Goal: Task Accomplishment & Management: Use online tool/utility

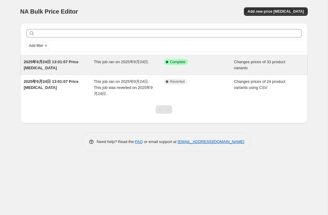
click at [229, 62] on div "Success Complete Complete" at bounding box center [199, 65] width 70 height 12
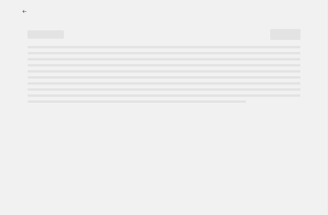
select select "collection"
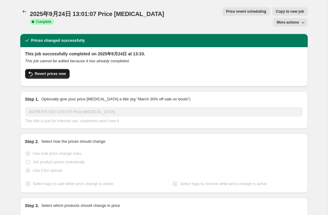
click at [45, 71] on span "Revert prices now" at bounding box center [50, 73] width 31 height 5
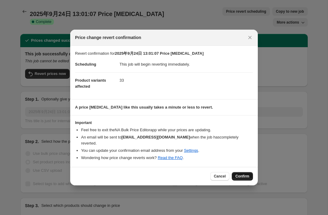
click at [239, 174] on span "Confirm" at bounding box center [242, 176] width 14 height 5
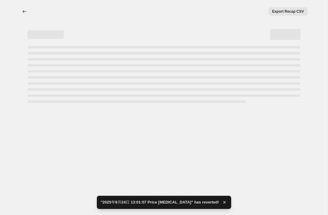
select select "collection"
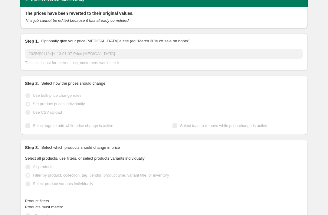
scroll to position [52, 0]
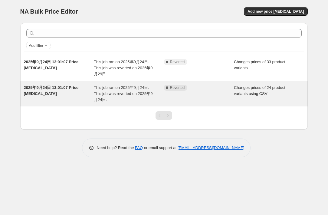
click at [201, 92] on div "Complete Reverted" at bounding box center [199, 94] width 70 height 18
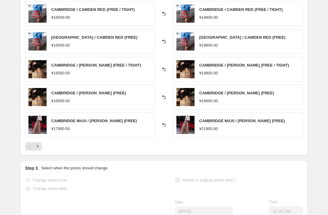
scroll to position [252, 0]
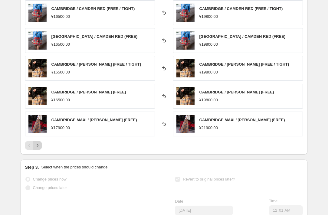
click at [38, 145] on icon "Next" at bounding box center [37, 145] width 6 height 6
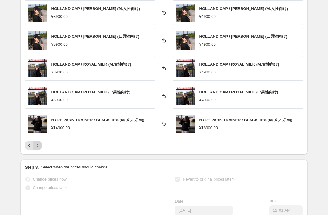
click at [38, 145] on icon "Next" at bounding box center [37, 145] width 6 height 6
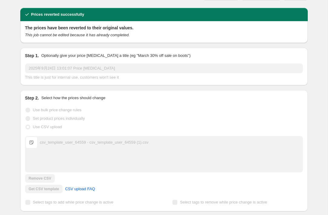
scroll to position [0, 0]
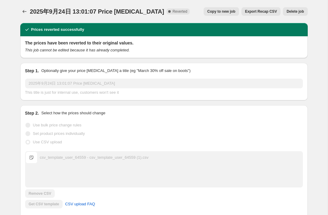
click at [50, 89] on div "2025年9月24日 13:01:07 Price change job This title is just for internal use, custo…" at bounding box center [163, 87] width 277 height 17
click at [172, 11] on span "Reverted" at bounding box center [179, 11] width 15 height 5
click at [24, 11] on icon "Price change jobs" at bounding box center [24, 11] width 4 height 3
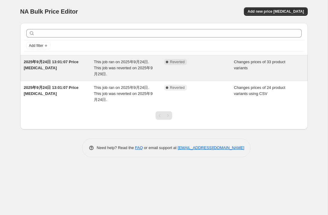
click at [135, 70] on span "This job ran on 2025年9月24日. This job was reverted on 2025年9月29日." at bounding box center [123, 68] width 59 height 17
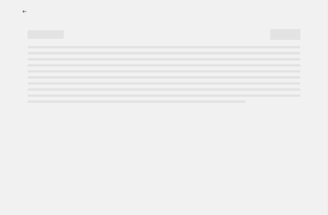
select select "collection"
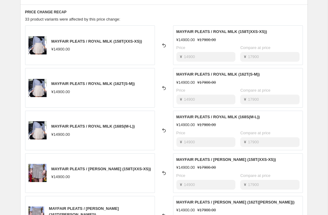
scroll to position [298, 0]
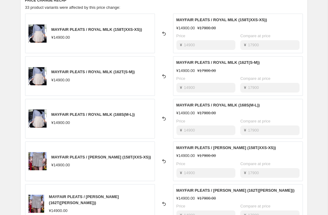
click at [163, 34] on icon at bounding box center [164, 34] width 6 height 6
click at [164, 33] on icon at bounding box center [164, 34] width 6 height 6
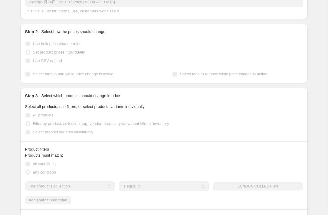
scroll to position [0, 0]
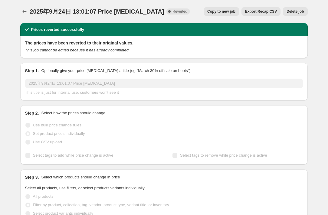
click at [223, 11] on span "Copy to new job" at bounding box center [221, 11] width 28 height 5
select select "collection"
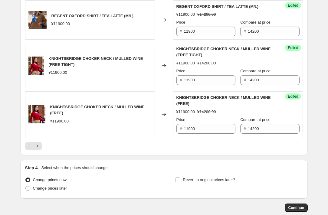
scroll to position [1047, 0]
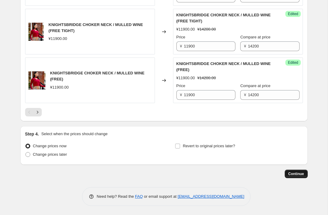
click at [298, 174] on span "Continue" at bounding box center [296, 173] width 16 height 5
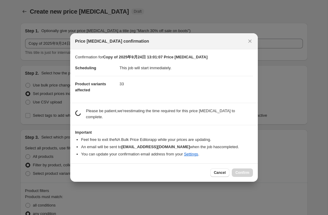
scroll to position [0, 0]
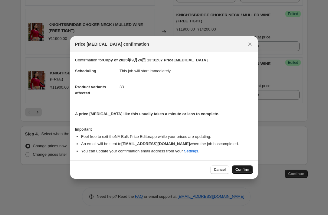
click at [236, 167] on span "Confirm" at bounding box center [242, 169] width 14 height 5
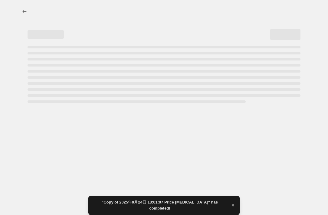
select select "collection"
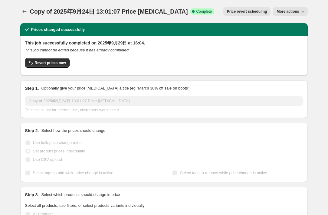
click at [289, 13] on span "More actions" at bounding box center [287, 11] width 22 height 5
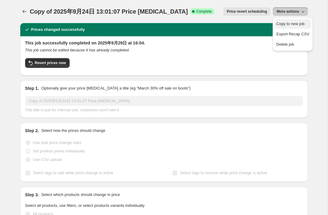
click at [289, 22] on span "Copy to new job" at bounding box center [290, 23] width 28 height 5
select select "collection"
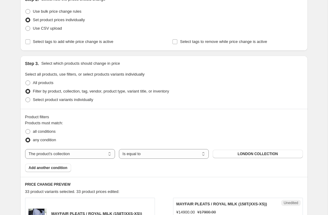
scroll to position [77, 0]
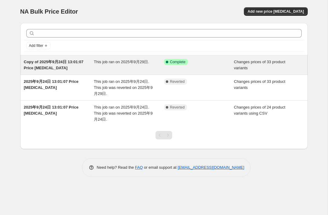
click at [109, 63] on span "This job ran on 2025年9月29日." at bounding box center [121, 62] width 55 height 5
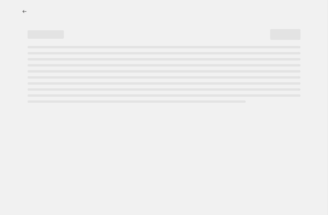
select select "collection"
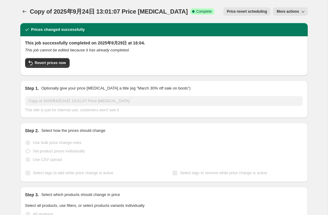
click at [285, 14] on span "More actions" at bounding box center [287, 11] width 22 height 5
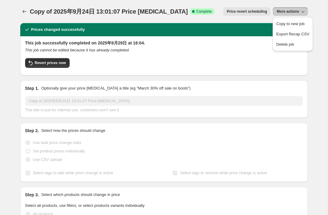
click at [232, 95] on div "Step 1. Optionally give your price change job a title (eg "March 30% off sale o…" at bounding box center [163, 99] width 277 height 28
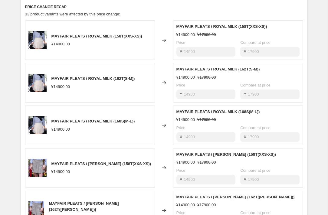
scroll to position [420, 0]
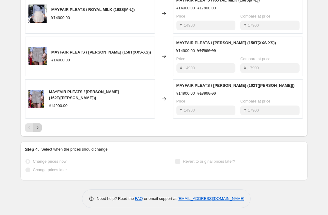
click at [38, 126] on icon "Next" at bounding box center [38, 127] width 2 height 3
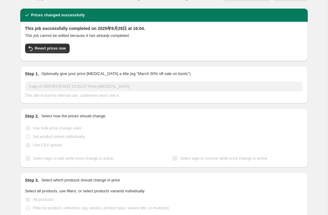
scroll to position [0, 0]
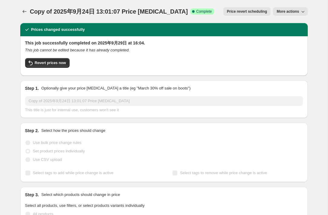
click at [295, 12] on span "More actions" at bounding box center [287, 11] width 22 height 5
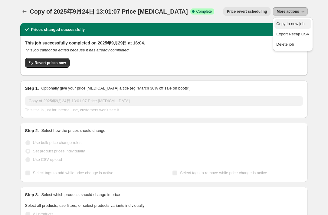
click at [296, 23] on span "Copy to new job" at bounding box center [290, 23] width 28 height 5
select select "collection"
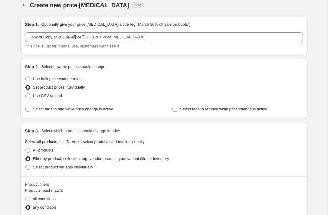
scroll to position [8, 0]
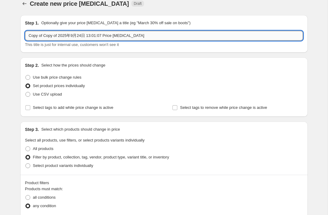
click at [39, 36] on input "Copy of Copy of 2025年9月24日 13:01:07 Price [MEDICAL_DATA]" at bounding box center [163, 36] width 277 height 10
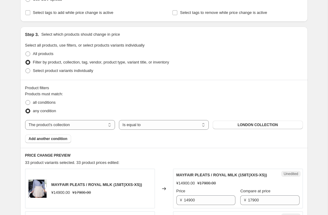
scroll to position [112, 0]
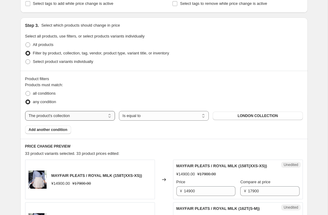
click at [81, 117] on select "The product The product's collection The product's tag The product's vendor The…" at bounding box center [70, 116] width 90 height 10
click at [25, 111] on select "The product The product's collection The product's tag The product's vendor The…" at bounding box center [70, 116] width 90 height 10
click at [71, 151] on div "33 product variants selected. 33 product prices edited:" at bounding box center [163, 154] width 277 height 6
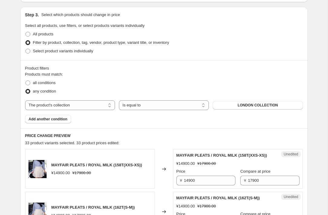
scroll to position [124, 0]
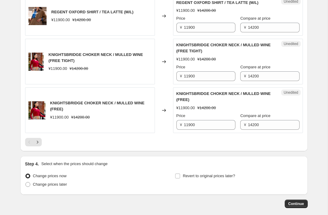
scroll to position [1025, 0]
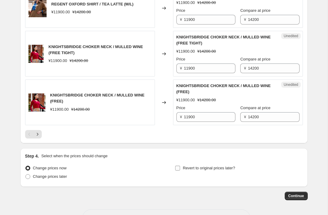
click at [176, 168] on input "Revert to original prices later?" at bounding box center [177, 168] width 5 height 5
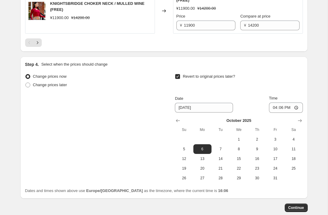
scroll to position [1046, 0]
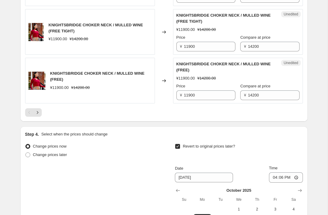
click at [178, 146] on input "Revert to original prices later?" at bounding box center [177, 146] width 5 height 5
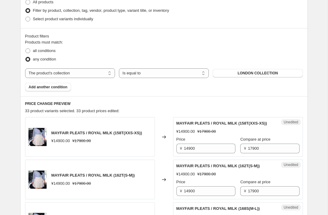
scroll to position [120, 0]
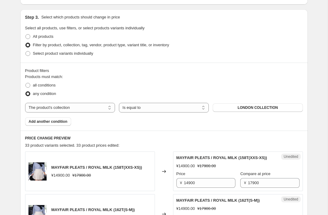
click at [176, 83] on div "all conditions" at bounding box center [163, 85] width 277 height 8
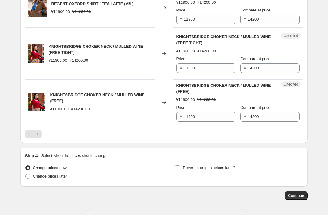
scroll to position [1047, 0]
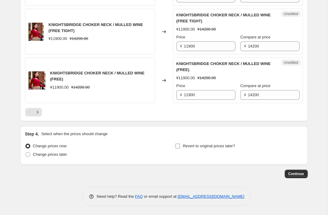
click at [176, 145] on input "Revert to original prices later?" at bounding box center [177, 146] width 5 height 5
checkbox input "true"
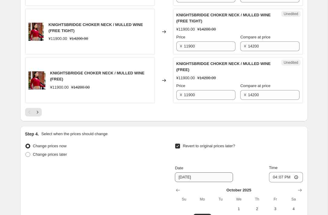
scroll to position [1150, 0]
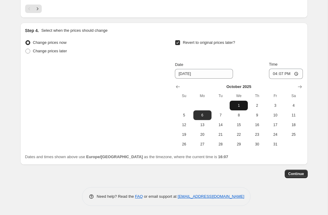
click at [238, 102] on button "1" at bounding box center [238, 106] width 18 height 10
click at [177, 86] on icon "Show previous month, September 2025" at bounding box center [178, 86] width 4 height 3
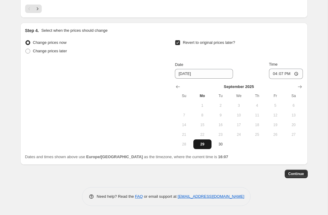
click at [200, 146] on span "29" at bounding box center [202, 144] width 13 height 5
type input "9/29/2025"
click at [291, 76] on input "16:07" at bounding box center [286, 74] width 34 height 10
click at [296, 74] on input "16:07" at bounding box center [286, 74] width 34 height 10
click at [300, 173] on span "Continue" at bounding box center [296, 173] width 16 height 5
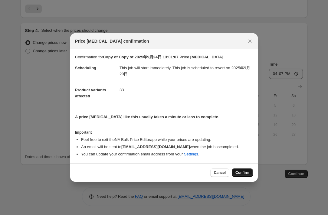
click at [244, 172] on span "Confirm" at bounding box center [242, 172] width 14 height 5
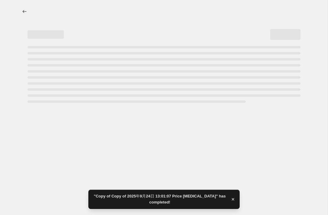
select select "collection"
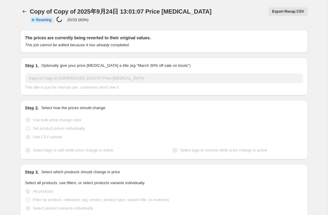
select select "collection"
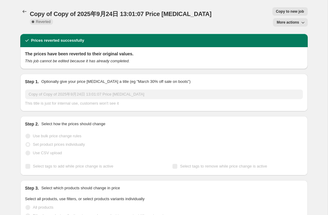
click at [282, 20] on span "More actions" at bounding box center [287, 22] width 22 height 5
click at [276, 13] on span "Copy to new job" at bounding box center [290, 11] width 28 height 5
select select "collection"
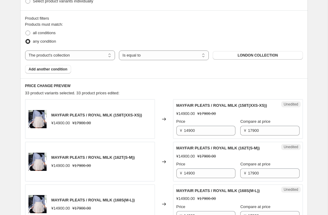
scroll to position [246, 0]
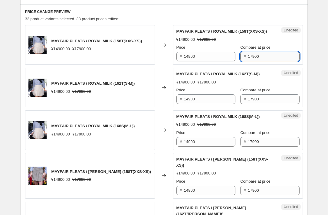
click at [254, 61] on input "17900" at bounding box center [273, 57] width 51 height 10
drag, startPoint x: 260, startPoint y: 62, endPoint x: 236, endPoint y: 62, distance: 24.5
click at [240, 61] on div "¥ 17900" at bounding box center [269, 57] width 59 height 10
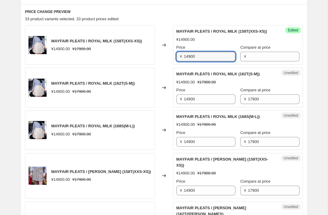
drag, startPoint x: 207, startPoint y: 65, endPoint x: 174, endPoint y: 61, distance: 32.9
click at [174, 61] on div "Success Edited MAYFAIR PLEATS / ROYAL MILK (158T(XXS-XS)) ¥14900.00 Price ¥ 149…" at bounding box center [238, 45] width 130 height 40
paste input "7"
type input "17900"
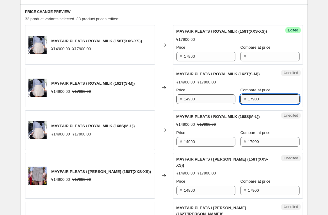
drag, startPoint x: 262, startPoint y: 104, endPoint x: 226, endPoint y: 103, distance: 36.0
click at [227, 104] on div "Price ¥ 14900 Compare at price ¥ 17900" at bounding box center [237, 95] width 123 height 17
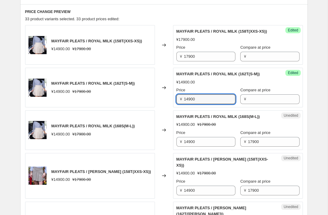
drag, startPoint x: 216, startPoint y: 106, endPoint x: 180, endPoint y: 105, distance: 36.6
click at [180, 104] on div "¥ 14900" at bounding box center [205, 99] width 59 height 10
paste input "7"
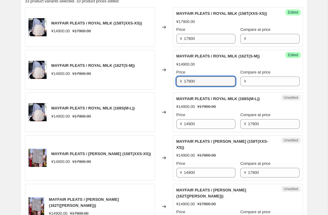
scroll to position [295, 0]
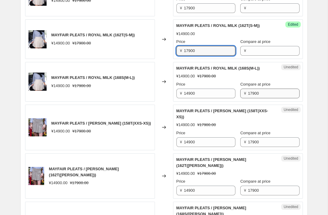
type input "17900"
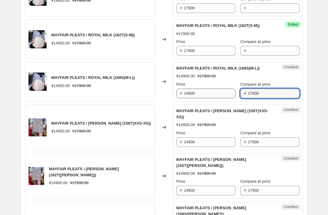
drag, startPoint x: 256, startPoint y: 97, endPoint x: 228, endPoint y: 98, distance: 27.8
click at [228, 98] on div "Price ¥ 14900 Compare at price ¥ 17900" at bounding box center [237, 89] width 123 height 17
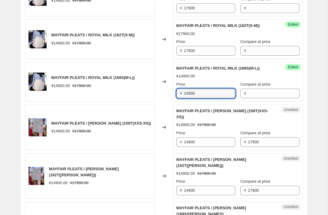
drag, startPoint x: 199, startPoint y: 100, endPoint x: 155, endPoint y: 100, distance: 43.2
click at [155, 100] on div "MAYFAIR PLEATS / ROYAL MILK (168S(M-L)) ¥14900.00 ¥17900.00 Changed to Success …" at bounding box center [163, 82] width 277 height 40
paste input "7"
type input "17900"
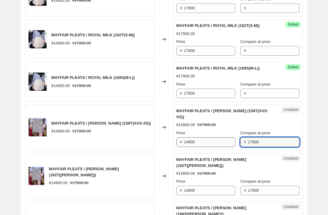
drag, startPoint x: 259, startPoint y: 146, endPoint x: 228, endPoint y: 146, distance: 30.5
click at [228, 146] on div "Price ¥ 14900 Compare at price ¥ 17900" at bounding box center [237, 138] width 123 height 17
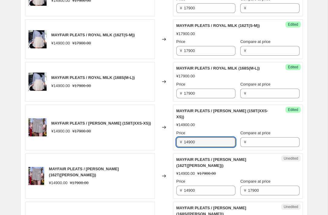
drag, startPoint x: 202, startPoint y: 148, endPoint x: 162, endPoint y: 148, distance: 39.6
click at [162, 148] on div "MAYFAIR PLEATS / MISTY GREY (158T(XXS-XS)) ¥14900.00 ¥17900.00 Changed to Succe…" at bounding box center [163, 128] width 277 height 46
paste input "7"
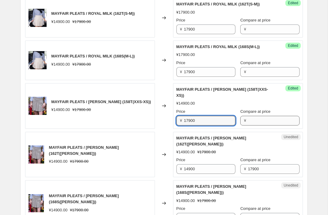
scroll to position [343, 0]
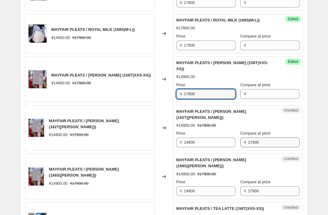
type input "17900"
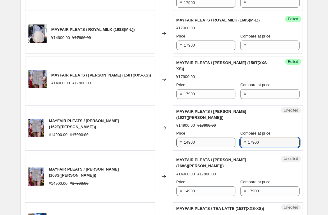
drag, startPoint x: 261, startPoint y: 141, endPoint x: 214, endPoint y: 141, distance: 47.1
click at [214, 141] on div "Price ¥ 14900 Compare at price ¥ 17900" at bounding box center [237, 138] width 123 height 17
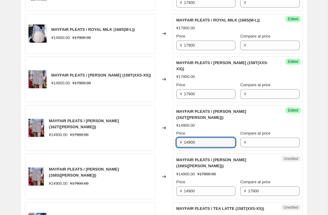
drag, startPoint x: 206, startPoint y: 141, endPoint x: 157, endPoint y: 140, distance: 49.3
click at [157, 141] on div "MAYFAIR PLEATS / MISTY GREY (162T(S-M)) ¥14900.00 ¥17900.00 Changed to Success …" at bounding box center [163, 128] width 277 height 46
paste input "7"
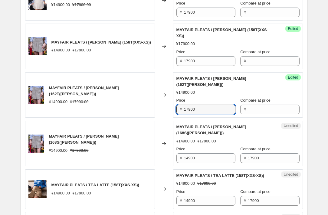
scroll to position [398, 0]
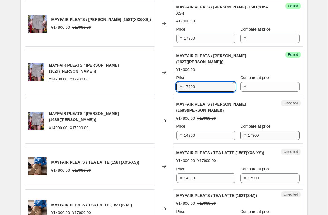
type input "17900"
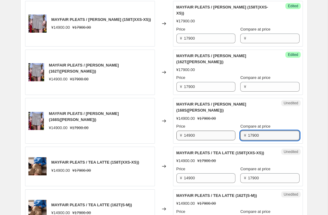
drag, startPoint x: 257, startPoint y: 126, endPoint x: 226, endPoint y: 126, distance: 30.8
click at [226, 126] on div "Price ¥ 14900 Compare at price ¥ 17900" at bounding box center [237, 131] width 123 height 17
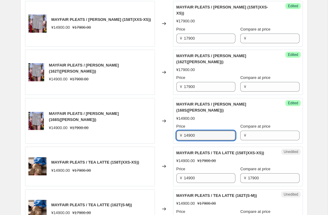
drag, startPoint x: 207, startPoint y: 126, endPoint x: 169, endPoint y: 125, distance: 38.1
click at [169, 126] on div "MAYFAIR PLEATS / MISTY GREY (168S(M-L)) ¥14900.00 ¥17900.00 Changed to Success …" at bounding box center [163, 121] width 277 height 46
paste input "7"
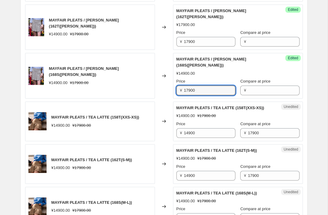
scroll to position [457, 0]
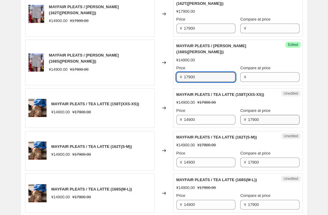
type input "17900"
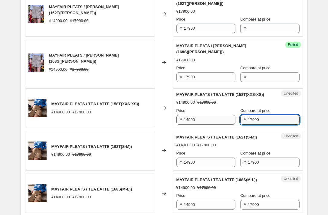
drag, startPoint x: 260, startPoint y: 118, endPoint x: 228, endPoint y: 118, distance: 32.0
click at [228, 118] on div "Price ¥ 14900 Compare at price ¥ 17900" at bounding box center [237, 116] width 123 height 17
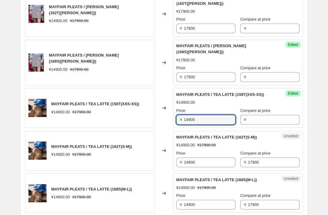
drag, startPoint x: 208, startPoint y: 118, endPoint x: 165, endPoint y: 118, distance: 42.6
click at [165, 118] on div "MAYFAIR PLEATS / TEA LATTE (158T(XXS-XS)) ¥14900.00 ¥17900.00 Changed to Succes…" at bounding box center [163, 108] width 277 height 40
paste input "7"
type input "17900"
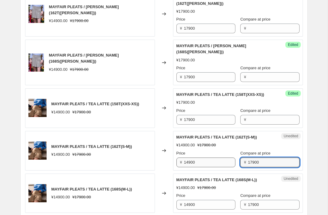
drag, startPoint x: 265, startPoint y: 160, endPoint x: 216, endPoint y: 160, distance: 49.6
click at [216, 160] on div "Price ¥ 14900 Compare at price ¥ 17900" at bounding box center [237, 158] width 123 height 17
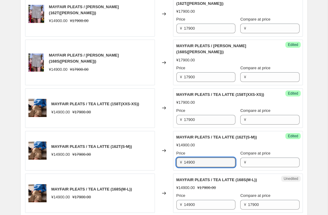
drag, startPoint x: 216, startPoint y: 160, endPoint x: 153, endPoint y: 160, distance: 62.6
click at [153, 160] on div "MAYFAIR PLEATS / TEA LATTE (162T(S-M)) ¥14900.00 ¥17900.00 Changed to Success E…" at bounding box center [163, 151] width 277 height 40
paste input "7"
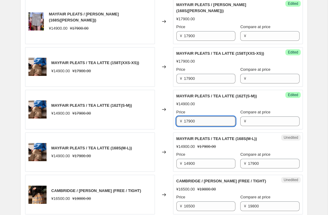
scroll to position [527, 0]
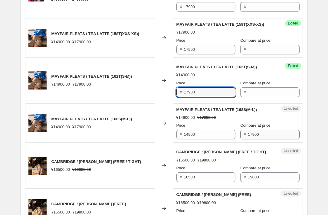
type input "17900"
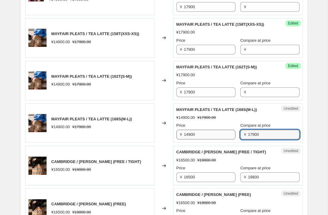
drag, startPoint x: 269, startPoint y: 133, endPoint x: 202, endPoint y: 133, distance: 66.8
click at [202, 133] on div "Price ¥ 14900 Compare at price ¥ 17900" at bounding box center [237, 130] width 123 height 17
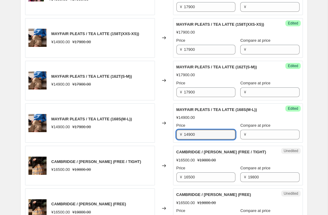
drag, startPoint x: 201, startPoint y: 133, endPoint x: 149, endPoint y: 132, distance: 52.0
click at [150, 133] on div "MAYFAIR PLEATS / TEA LATTE (168S(M-L)) ¥14900.00 ¥17900.00 Changed to Success E…" at bounding box center [163, 123] width 277 height 40
paste input "7"
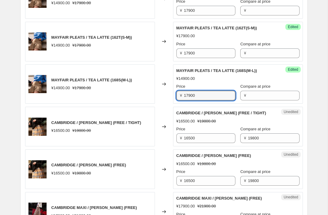
scroll to position [579, 0]
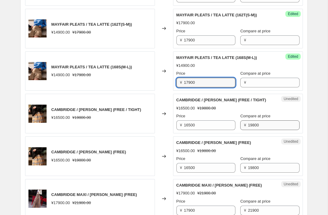
type input "17900"
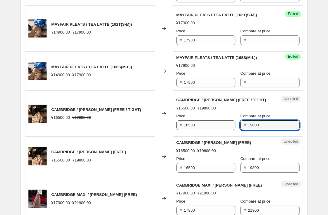
drag, startPoint x: 258, startPoint y: 129, endPoint x: 211, endPoint y: 129, distance: 47.1
click at [212, 129] on div "Price ¥ 16500 Compare at price ¥ 19800" at bounding box center [237, 121] width 123 height 17
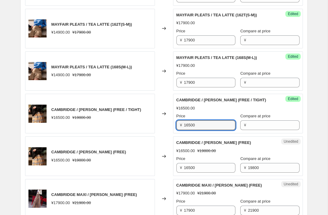
drag, startPoint x: 199, startPoint y: 129, endPoint x: 159, endPoint y: 129, distance: 40.2
click at [160, 129] on div "CAMBRIDGE / CHELSEA BEIGE (FREE / TIGHT) ¥16500.00 ¥19800.00 Changed to Success…" at bounding box center [163, 114] width 277 height 40
paste input "98"
type input "19800"
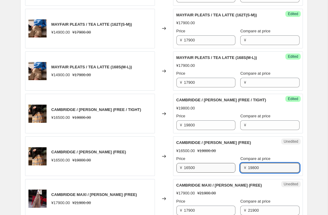
drag, startPoint x: 261, startPoint y: 173, endPoint x: 196, endPoint y: 171, distance: 64.4
click at [196, 171] on div "Price ¥ 16500 Compare at price ¥ 19800" at bounding box center [237, 164] width 123 height 17
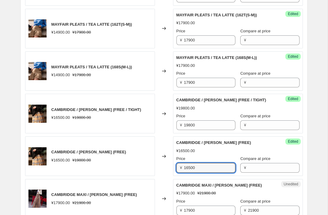
drag, startPoint x: 202, startPoint y: 171, endPoint x: 154, endPoint y: 170, distance: 48.4
click at [154, 171] on div "CAMBRIDGE / CHELSEA BEIGE (FREE) ¥16500.00 ¥19800.00 Changed to Success Edited …" at bounding box center [163, 156] width 277 height 40
paste input "98"
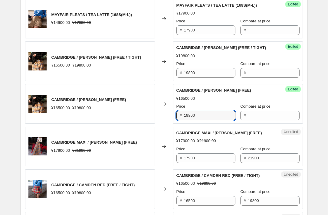
scroll to position [656, 0]
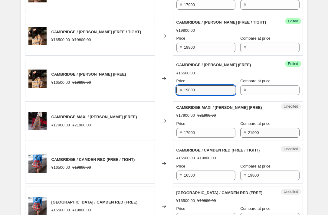
type input "19800"
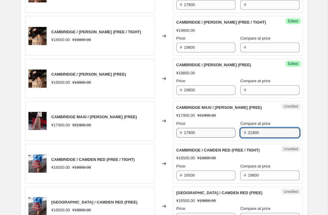
drag, startPoint x: 259, startPoint y: 137, endPoint x: 208, endPoint y: 137, distance: 51.4
click at [208, 137] on div "Price ¥ 17900 Compare at price ¥ 21900" at bounding box center [237, 129] width 123 height 17
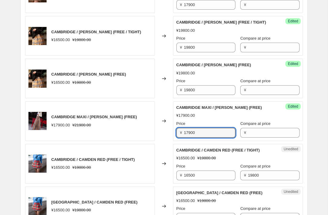
drag, startPoint x: 207, startPoint y: 135, endPoint x: 158, endPoint y: 134, distance: 49.3
click at [158, 134] on div "CAMBRIDGE MAXI / CHELSEA BEIGE (FREE) ¥17900.00 ¥21900.00 Changed to Success Ed…" at bounding box center [163, 121] width 277 height 40
paste input "21"
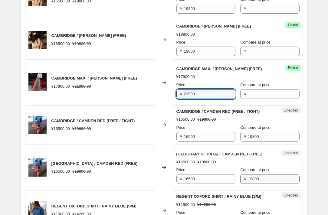
scroll to position [707, 0]
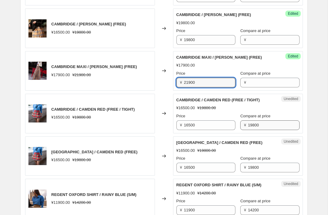
type input "21900"
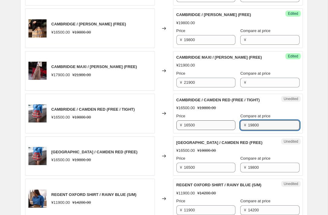
drag, startPoint x: 257, startPoint y: 128, endPoint x: 211, endPoint y: 128, distance: 46.5
click at [211, 128] on div "Price ¥ 16500 Compare at price ¥ 19800" at bounding box center [237, 121] width 123 height 17
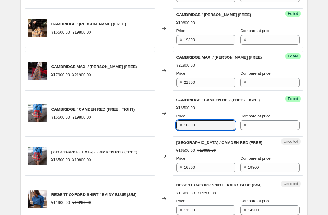
drag, startPoint x: 211, startPoint y: 128, endPoint x: 159, endPoint y: 127, distance: 51.4
click at [160, 128] on div "CAMBRIDGE / CAMDEN RED (FREE / TIGHT) ¥16500.00 ¥19800.00 Changed to Success Ed…" at bounding box center [163, 114] width 277 height 40
paste input "98"
type input "19800"
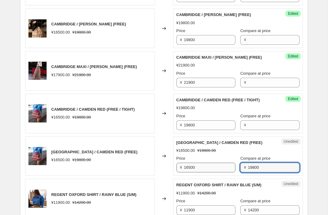
drag, startPoint x: 266, startPoint y: 170, endPoint x: 206, endPoint y: 169, distance: 59.8
click at [206, 169] on div "Price ¥ 16500 Compare at price ¥ 19800" at bounding box center [237, 163] width 123 height 17
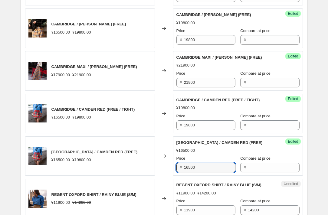
drag, startPoint x: 206, startPoint y: 169, endPoint x: 154, endPoint y: 167, distance: 51.4
click at [155, 168] on div "CAMBRIDGE / CAMDEN RED (FREE) ¥16500.00 ¥19800.00 Changed to Success Edited CAM…" at bounding box center [163, 156] width 277 height 40
paste input "98"
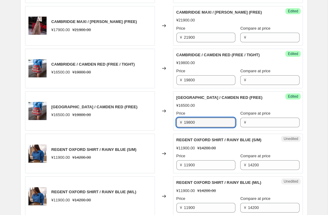
scroll to position [778, 0]
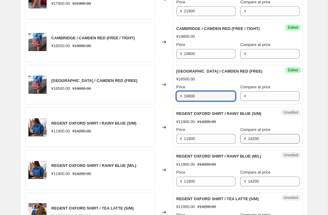
type input "19800"
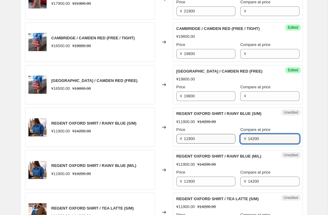
drag, startPoint x: 262, startPoint y: 141, endPoint x: 217, endPoint y: 140, distance: 45.0
click at [217, 140] on div "Price ¥ 11900 Compare at price ¥ 14200" at bounding box center [237, 135] width 123 height 17
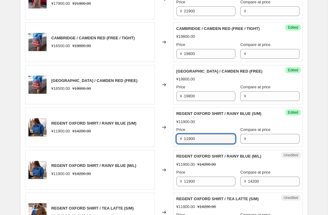
drag, startPoint x: 213, startPoint y: 140, endPoint x: 163, endPoint y: 140, distance: 49.6
click at [163, 140] on div "REGENT OXFORD SHIRT / RAINY BLUE (S/M) ¥11900.00 ¥14200.00 Changed to Success E…" at bounding box center [163, 127] width 277 height 40
paste input "42"
type input "14200"
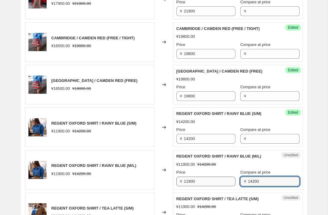
drag
click at [214, 183] on div "Price ¥ 11900 Compare at price ¥ 14200" at bounding box center [237, 177] width 123 height 17
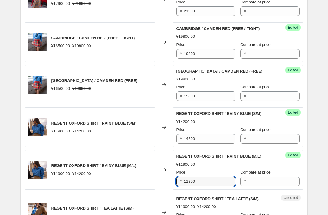
click at [151, 180] on div "REGENT OXFORD SHIRT / RAINY BLUE (M/L) ¥11900.00 ¥14200.00 Changed to Success E…" at bounding box center [163, 170] width 277 height 40
paste input "42"
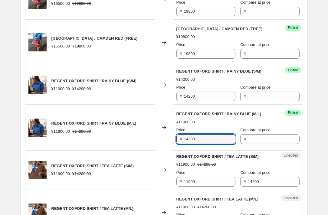
scroll to position [855, 0]
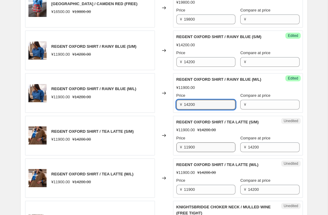
type input "14200"
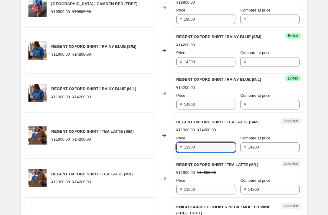
click at [160, 147] on div "REGENT OXFORD SHIRT / TEA LATTE (S/M) ¥11900.00 ¥14200.00 Changed to Unedited R…" at bounding box center [163, 136] width 277 height 40
paste input "42"
type input "14200"
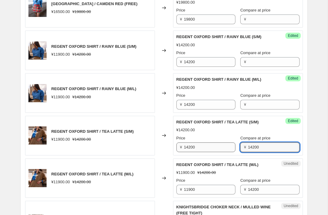
click at [227, 146] on div "Price ¥ 14200 Compare at price ¥ 14200" at bounding box center [237, 143] width 123 height 17
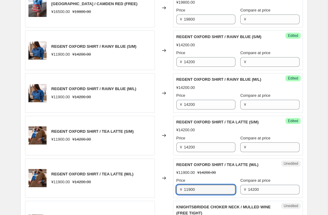
click at [168, 189] on div "REGENT OXFORD SHIRT / TEA LATTE (M/L) ¥11900.00 ¥14200.00 Changed to Unedited R…" at bounding box center [163, 178] width 277 height 40
paste input "42"
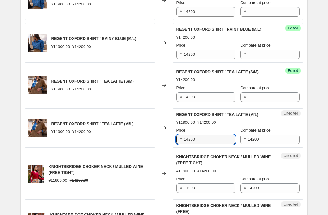
scroll to position [910, 0]
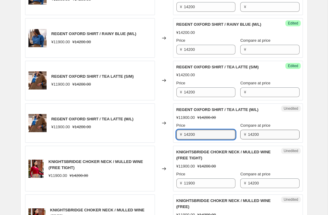
type input "14200"
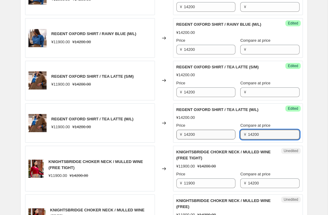
click at [222, 137] on div "Price ¥ 14200 Compare at price ¥ 14200" at bounding box center [237, 130] width 123 height 17
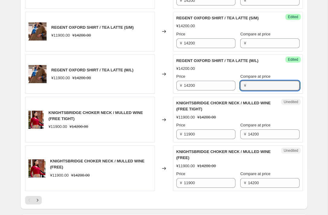
scroll to position [962, 0]
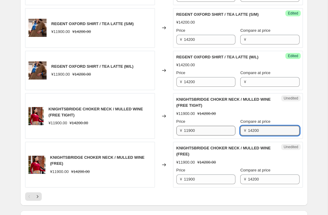
click at [217, 131] on div "Price ¥ 11900 Compare at price ¥ 14200" at bounding box center [237, 126] width 123 height 17
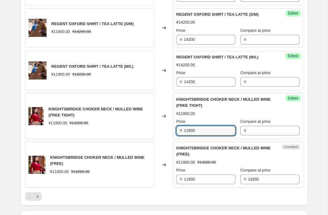
click at [162, 130] on div "KNIGHTSBRIDGE CHOKER NECK / MULLED WINE (FREE TIGHT) ¥11900.00 ¥14200.00 Change…" at bounding box center [163, 116] width 277 height 46
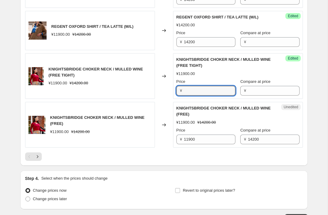
scroll to position [1010, 0]
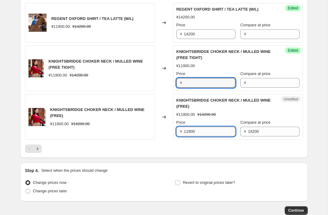
type input "11900"
click at [157, 133] on div "KNIGHTSBRIDGE CHOKER NECK / MULLED WINE (FREE) ¥11900.00 ¥14200.00 Changed to U…" at bounding box center [163, 117] width 277 height 46
paste input "42"
type input "14200"
click at [37, 150] on icon "Next" at bounding box center [38, 148] width 2 height 3
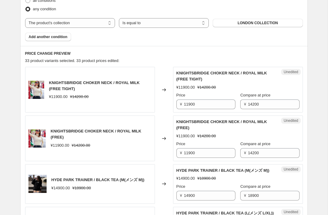
scroll to position [217, 0]
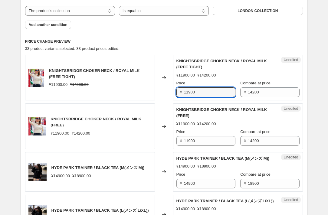
click at [166, 92] on div "KNIGHTSBRIDGE CHOKER NECK / ROYAL MILK (FREE TIGHT) ¥11900.00 ¥14200.00 Changed…" at bounding box center [163, 78] width 277 height 46
paste input "42"
type input "14200"
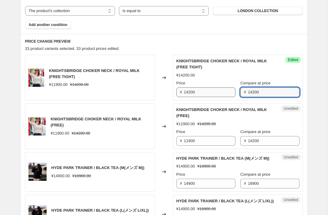
click at [224, 92] on div "Price ¥ 14200 Compare at price ¥ 14200" at bounding box center [237, 88] width 123 height 17
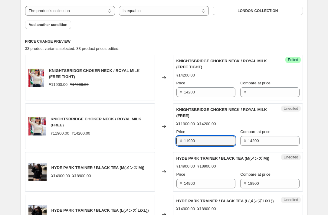
click at [165, 140] on div "KNIGHTSBRIDGE CHOKER NECK / ROYAL MILK (FREE) ¥11900.00 ¥14200.00 Changed to Un…" at bounding box center [163, 126] width 277 height 46
paste input "42"
type input "14200"
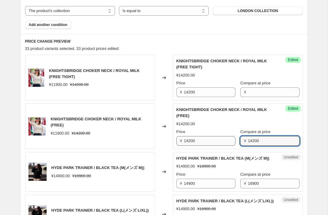
click at [206, 142] on div "Price ¥ 14200 Compare at price ¥ 14200" at bounding box center [237, 137] width 123 height 17
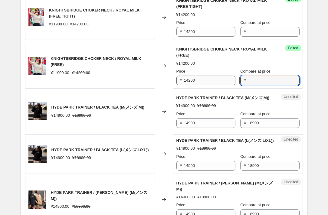
scroll to position [279, 0]
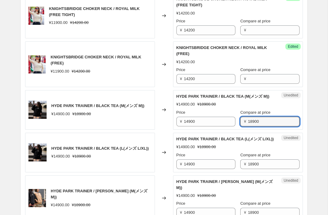
click at [180, 126] on div "Price ¥ 14900 Compare at price ¥ 18900" at bounding box center [237, 117] width 123 height 17
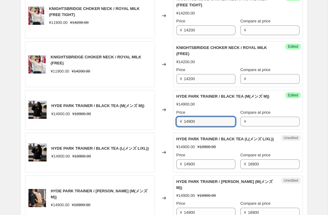
click at [154, 125] on div "HYDE PARK TRAINER / BLACK TEA (M(メンズ M)) ¥14900.00 ¥18900.00 Changed to Success…" at bounding box center [163, 110] width 277 height 40
paste input "8"
type input "18900"
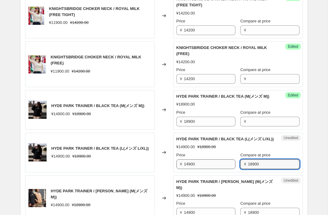
click at [214, 169] on div "Price ¥ 14900 Compare at price ¥ 18900" at bounding box center [237, 160] width 123 height 17
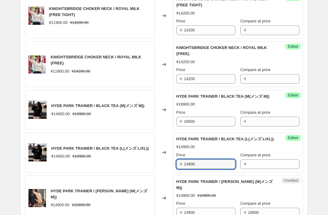
click at [139, 172] on div "HYDE PARK TRAINER / BLACK TEA (L(メンズ L/XL)) ¥14900.00 ¥18900.00 Changed to Succ…" at bounding box center [163, 153] width 277 height 40
paste input "8"
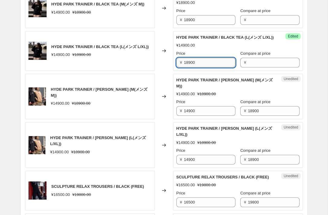
scroll to position [407, 0]
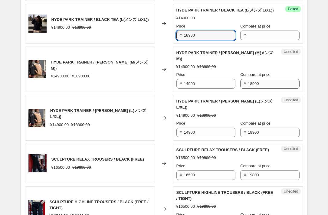
type input "18900"
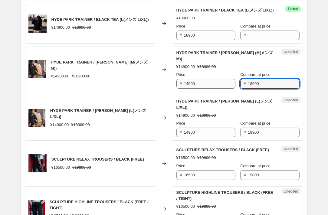
click at [212, 89] on div "Price ¥ 14900 Compare at price ¥ 18900" at bounding box center [237, 80] width 123 height 17
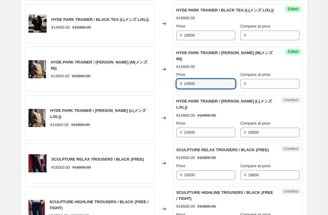
click at [158, 92] on div "HYDE PARK TRAINER / FOGGY BEIGE (M(メンズ M)) ¥14900.00 ¥18900.00 Changed to Succe…" at bounding box center [163, 70] width 277 height 46
paste input "8"
type input "18900"
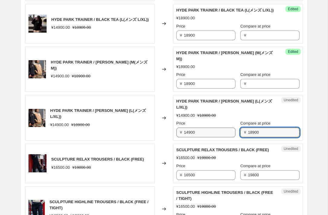
click at [211, 137] on div "Price ¥ 14900 Compare at price ¥ 18900" at bounding box center [237, 128] width 123 height 17
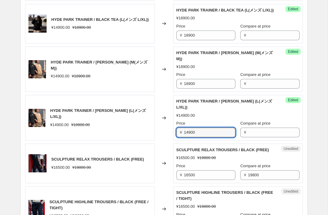
click at [151, 141] on div "HYDE PARK TRAINER / FOGGY BEIGE (L(メンズ L/XL)) ¥14900.00 ¥18900.00 Changed to Su…" at bounding box center [163, 118] width 277 height 46
paste input "8"
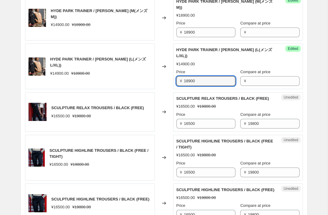
scroll to position [470, 0]
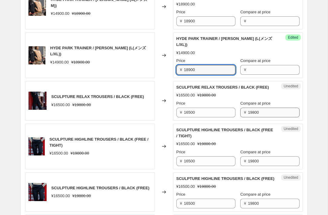
type input "18900"
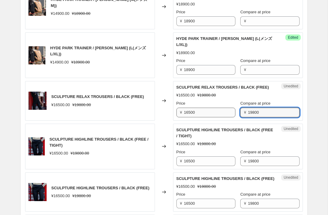
click at [212, 117] on div "Price ¥ 16500 Compare at price ¥ 19800" at bounding box center [237, 108] width 123 height 17
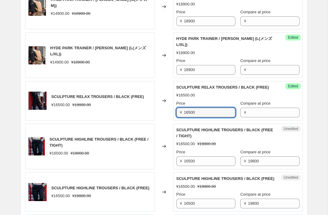
click at [129, 121] on div "SCULPTURE RELAX TROUSERS / BLACK (FREE) ¥16500.00 ¥19800.00 Changed to Success …" at bounding box center [163, 101] width 277 height 40
paste input "98"
type input "19800"
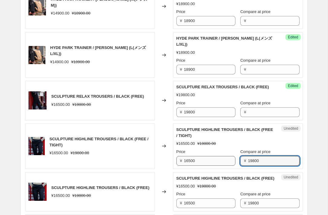
click at [208, 166] on div "Price ¥ 16500 Compare at price ¥ 19800" at bounding box center [237, 157] width 123 height 17
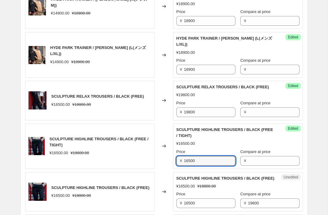
click at [138, 169] on div "SCULPTURE HIGHLINE TROUSERS / BLACK (FREE / TIGHT) ¥16500.00 ¥19800.00 Changed …" at bounding box center [163, 146] width 277 height 46
paste input "98"
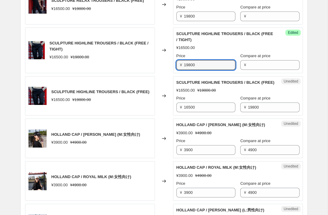
scroll to position [573, 0]
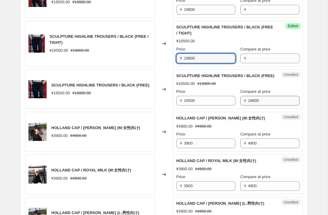
type input "19800"
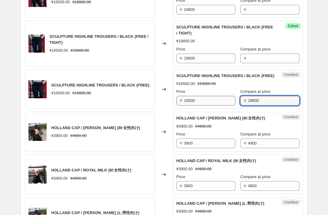
click at [201, 105] on div "Price ¥ 16500 Compare at price ¥ 19800" at bounding box center [237, 97] width 123 height 17
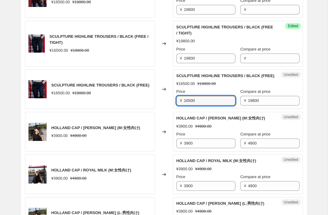
click at [141, 109] on div "SCULPTURE HIGHLINE TROUSERS / BLACK (FREE) ¥16500.00 ¥19800.00 Changed to Unedi…" at bounding box center [163, 90] width 277 height 40
paste input "98"
type input "19800"
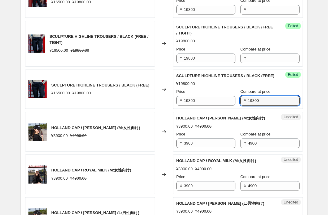
click at [180, 105] on div "Price ¥ 19800 Compare at price ¥ 19800" at bounding box center [237, 97] width 123 height 17
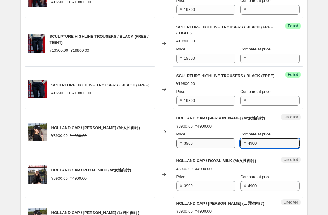
click at [208, 148] on div "Price ¥ 3900 Compare at price ¥ 4900" at bounding box center [237, 139] width 123 height 17
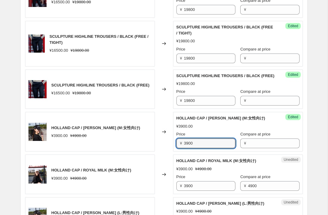
click at [147, 151] on div "HOLLAND CAP / MISTY BLACK (M:女性向け) ¥3900.00 ¥4900.00 Changed to Success Edited …" at bounding box center [163, 132] width 277 height 40
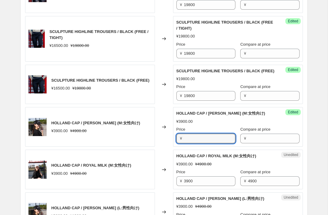
paste input "3900"
type input "3900"
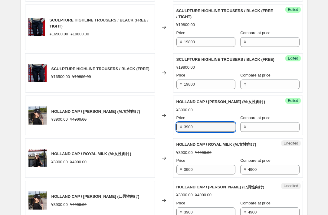
scroll to position [597, 0]
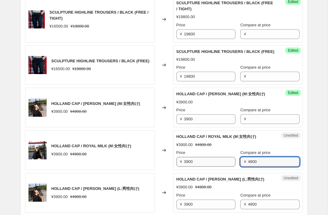
click at [213, 167] on div "Price ¥ 3900 Compare at price ¥ 4900" at bounding box center [237, 158] width 123 height 17
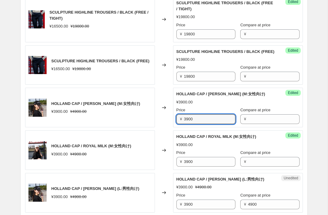
click at [164, 127] on div "HOLLAND CAP / MISTY BLACK (M:女性向け) ¥3900.00 ¥4900.00 Changed to Success Edited …" at bounding box center [163, 108] width 277 height 40
paste input "4"
type input "4900"
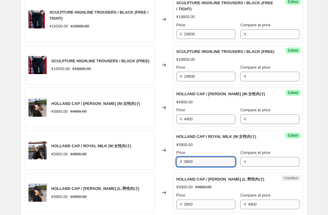
click at [163, 170] on div "HOLLAND CAP / ROYAL MILK (M:女性向け) ¥3900.00 ¥4900.00 Changed to Success Edited H…" at bounding box center [163, 150] width 277 height 40
paste input "4"
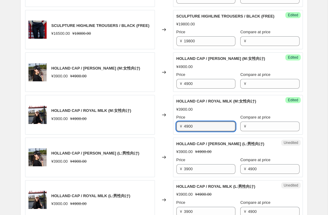
scroll to position [642, 0]
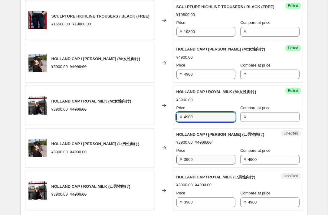
type input "4900"
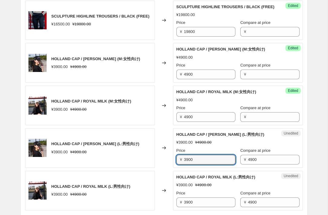
click at [144, 168] on div "HOLLAND CAP / MISTY BLACK (L:男性向け) ¥3900.00 ¥4900.00 Changed to Unedited HOLLAN…" at bounding box center [163, 148] width 277 height 40
paste input "4900"
click at [152, 168] on div "HOLLAND CAP / MISTY BLACK (L:男性向け) ¥3900.00 ¥4900.00 Changed to Unedited HOLLAN…" at bounding box center [163, 148] width 277 height 40
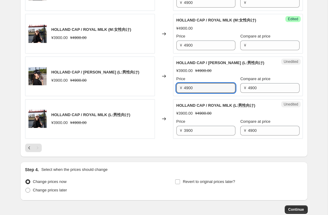
scroll to position [725, 0]
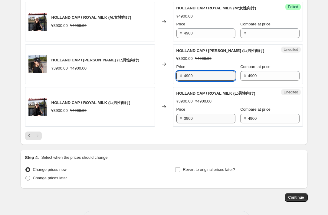
type input "4900"
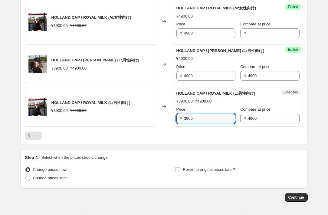
click at [167, 127] on div "HOLLAND CAP / ROYAL MILK (L:男性向け) ¥3900.00 ¥4900.00 Changed to Unedited HOLLAND…" at bounding box center [163, 107] width 277 height 40
paste input "4"
type input "4900"
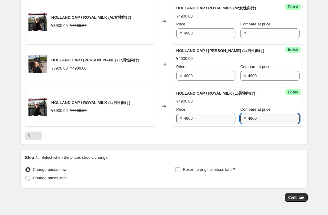
click at [222, 123] on div "Price ¥ 4900 Compare at price ¥ 4900" at bounding box center [237, 114] width 123 height 17
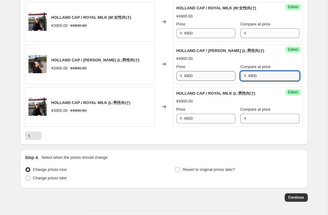
click at [227, 81] on div "Price ¥ 4900 Compare at price ¥ 4900" at bounding box center [237, 72] width 123 height 17
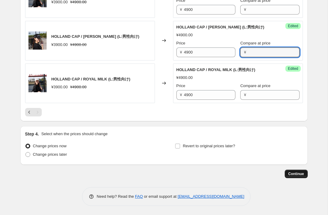
click at [297, 173] on span "Continue" at bounding box center [296, 173] width 16 height 5
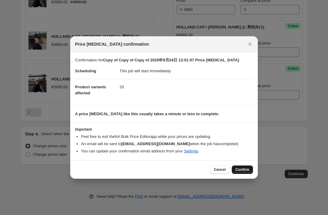
click at [236, 167] on span "Confirm" at bounding box center [242, 169] width 14 height 5
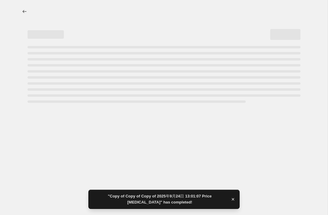
select select "collection"
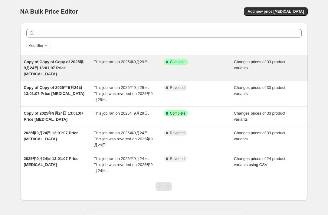
click at [122, 72] on div "This job ran on 2025年9月29日." at bounding box center [129, 68] width 70 height 18
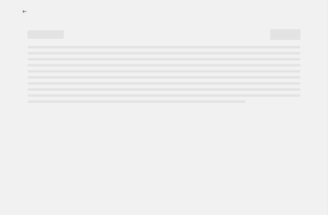
select select "collection"
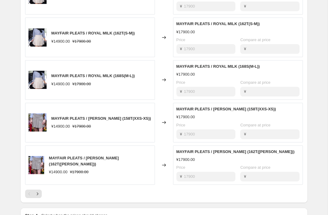
scroll to position [393, 0]
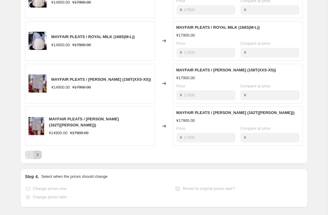
click at [37, 152] on icon "Next" at bounding box center [37, 155] width 6 height 6
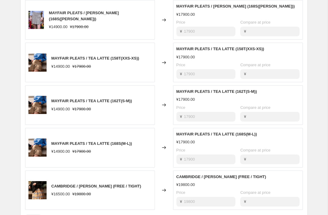
scroll to position [420, 0]
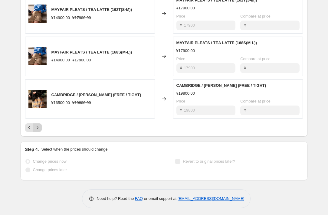
click at [38, 125] on icon "Next" at bounding box center [37, 128] width 6 height 6
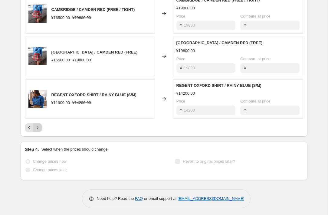
click at [37, 126] on icon "Next" at bounding box center [38, 127] width 2 height 3
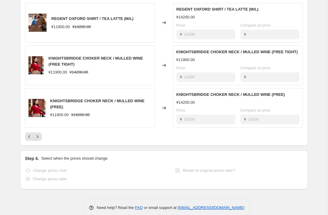
scroll to position [410, 0]
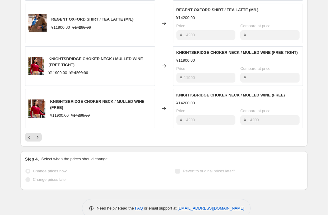
click at [89, 113] on span "¥14200.00" at bounding box center [80, 115] width 18 height 5
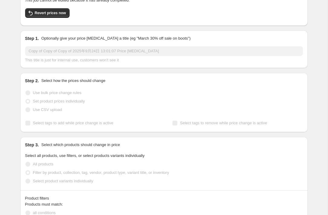
scroll to position [0, 0]
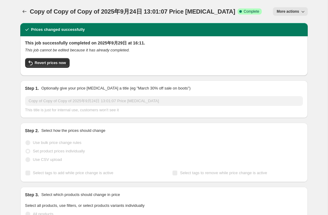
click at [299, 9] on button "More actions" at bounding box center [290, 11] width 34 height 8
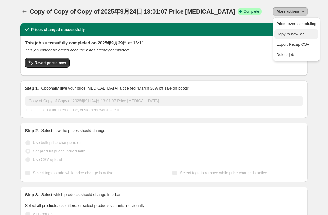
click at [286, 34] on span "Copy to new job" at bounding box center [290, 34] width 28 height 5
select select "collection"
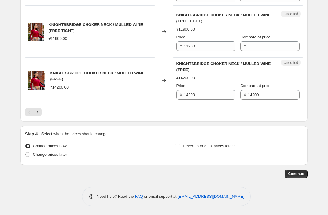
scroll to position [1038, 0]
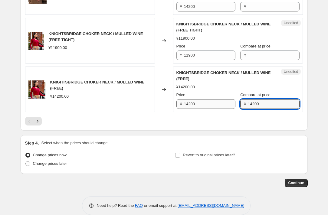
drag, startPoint x: 266, startPoint y: 107, endPoint x: 225, endPoint y: 104, distance: 40.9
click at [225, 104] on div "Price ¥ 14200 Compare at price ¥ 14200" at bounding box center [237, 100] width 123 height 17
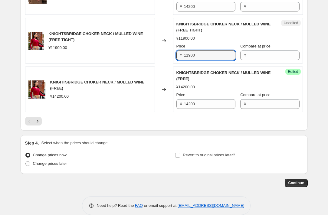
drag, startPoint x: 211, startPoint y: 57, endPoint x: 157, endPoint y: 57, distance: 53.5
click at [157, 57] on div "KNIGHTSBRIDGE CHOKER NECK / MULLED WINE (FREE TIGHT) ¥11900.00 Changed to Unedi…" at bounding box center [163, 41] width 277 height 46
paste input "42"
type input "14200"
click at [39, 120] on icon "Next" at bounding box center [37, 121] width 6 height 6
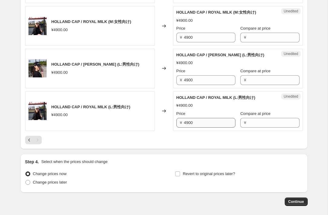
scroll to position [769, 0]
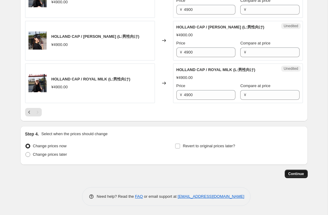
click at [295, 174] on span "Continue" at bounding box center [296, 173] width 16 height 5
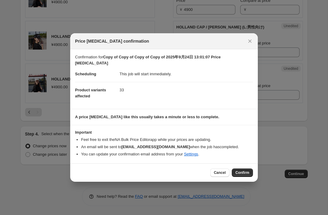
click at [244, 168] on button "Confirm" at bounding box center [241, 172] width 21 height 8
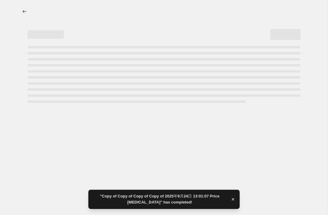
select select "collection"
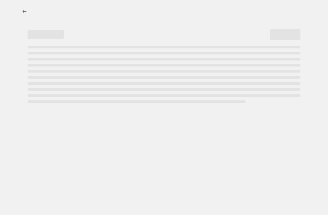
select select "collection"
